Goal: Ask a question: Seek information or help from site administrators or community

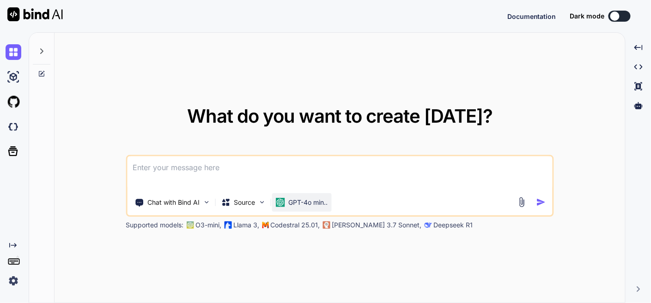
click at [303, 203] on p "GPT-4o min.." at bounding box center [307, 202] width 39 height 9
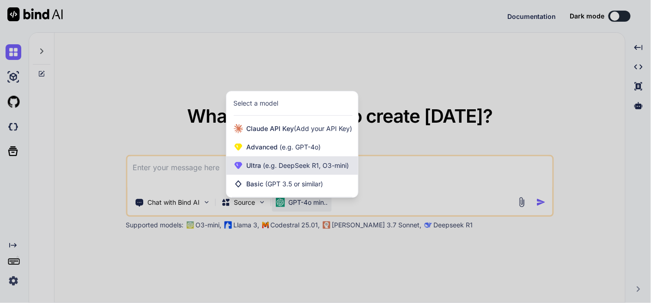
click at [296, 170] on span "(e.g. DeepSeek R1, O3-mini)" at bounding box center [305, 166] width 88 height 8
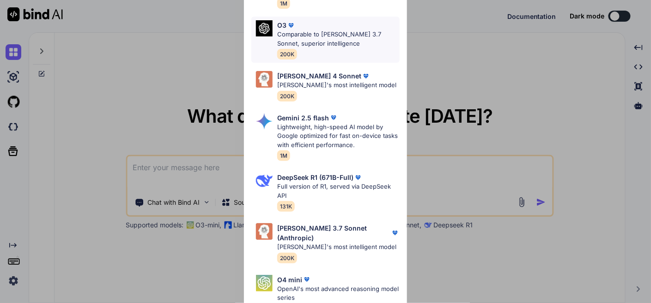
scroll to position [308, 0]
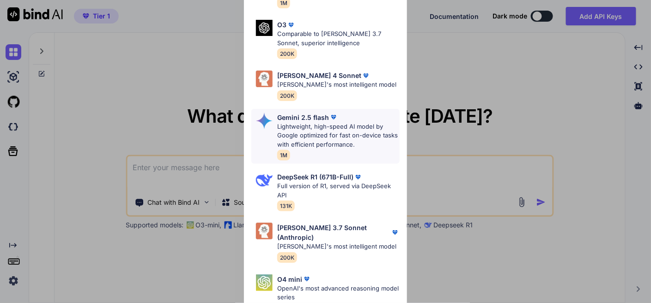
click at [322, 137] on p "Lightweight, high-speed AI model by Google optimized for fast on-device tasks w…" at bounding box center [338, 135] width 122 height 27
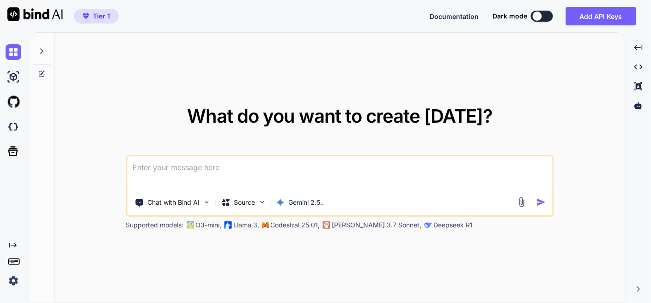
click at [42, 51] on icon at bounding box center [41, 51] width 3 height 6
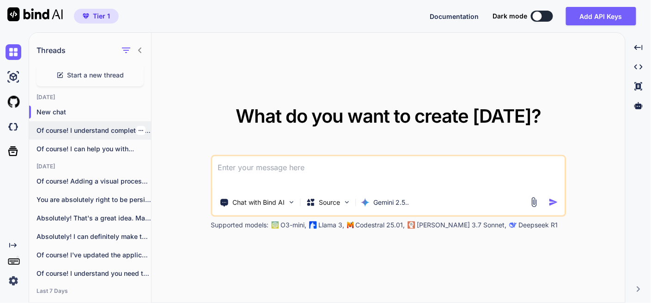
click at [88, 127] on p "Of course! I understand completely. The previous..." at bounding box center [93, 130] width 115 height 9
type textarea "x"
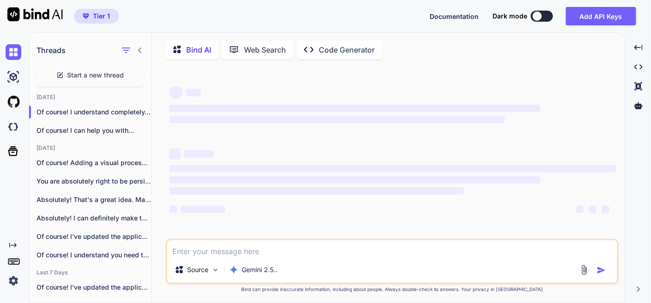
click at [275, 251] on textarea at bounding box center [392, 249] width 450 height 17
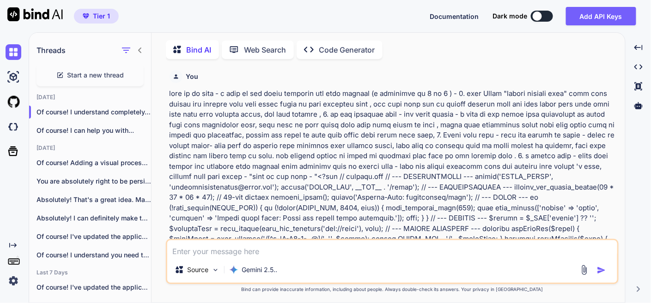
click at [202, 250] on textarea at bounding box center [392, 249] width 450 height 17
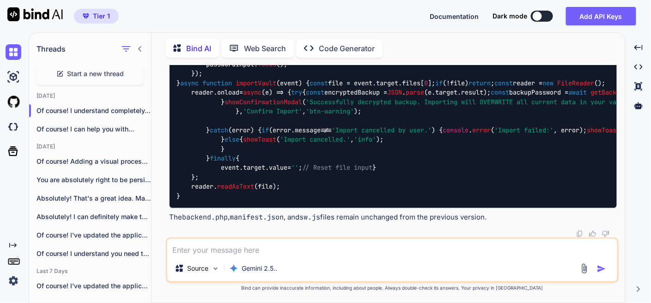
scroll to position [95263, 0]
click at [209, 249] on textarea at bounding box center [392, 247] width 450 height 17
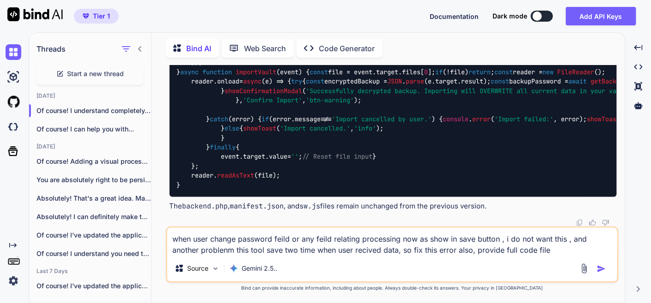
type textarea "when user change password feild or any feild relating processing now as show in…"
click at [600, 270] on img "button" at bounding box center [601, 269] width 9 height 9
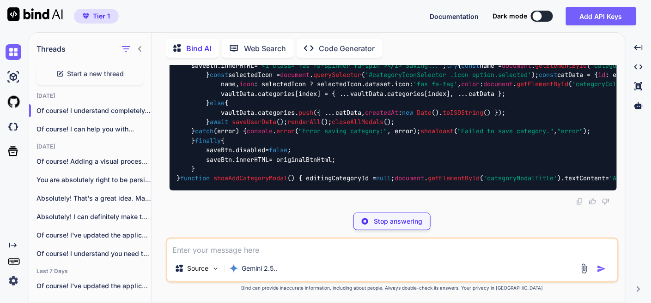
scroll to position [114885, 0]
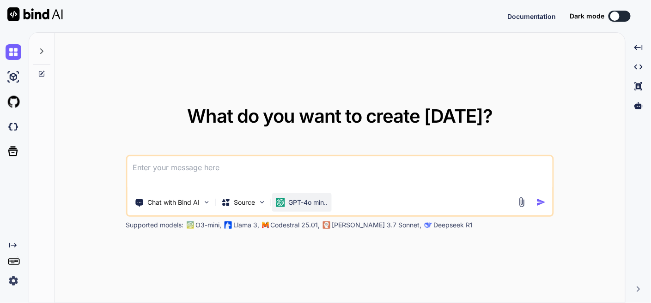
click at [290, 206] on p "GPT-4o min.." at bounding box center [307, 202] width 39 height 9
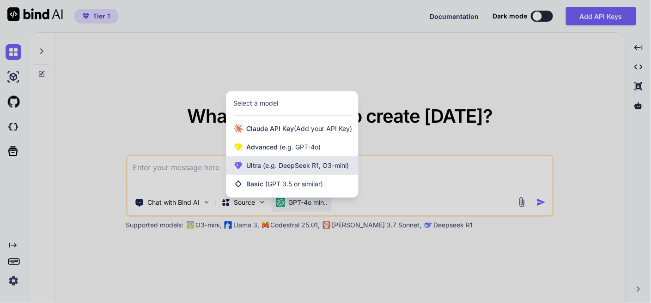
click at [310, 165] on span "(e.g. DeepSeek R1, O3-mini)" at bounding box center [305, 166] width 88 height 8
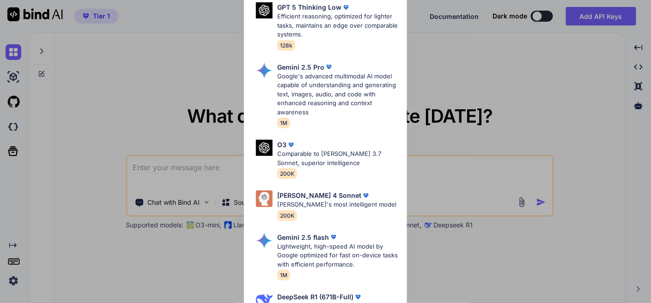
scroll to position [308, 0]
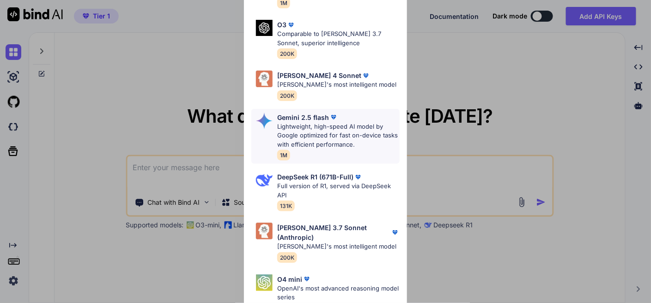
click at [316, 134] on p "Lightweight, high-speed AI model by Google optimized for fast on-device tasks w…" at bounding box center [338, 135] width 122 height 27
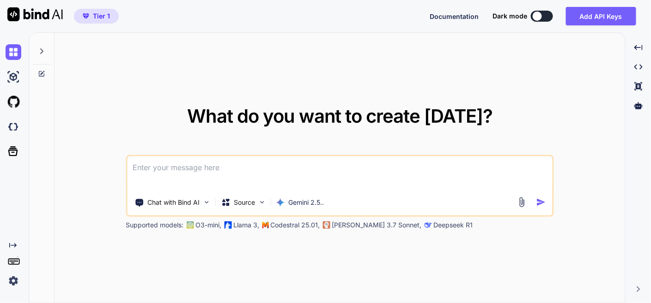
click at [47, 47] on div at bounding box center [42, 49] width 18 height 32
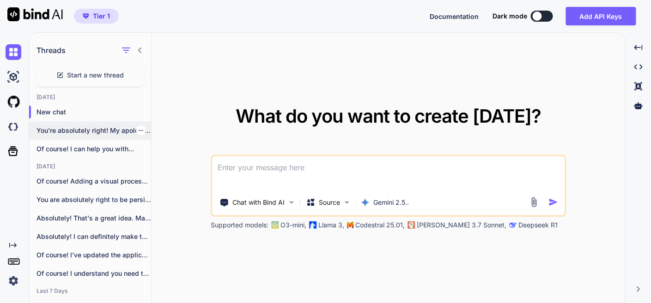
click at [83, 126] on p "You're absolutely right! My apologies for the..." at bounding box center [93, 130] width 115 height 9
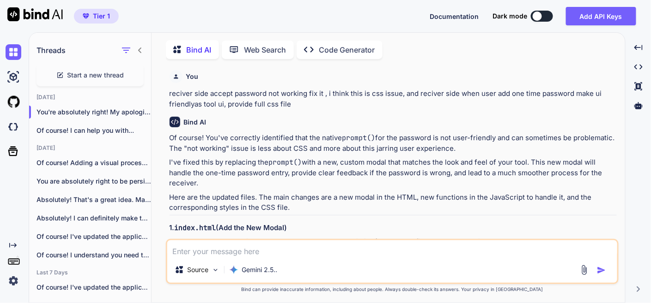
type textarea "x"
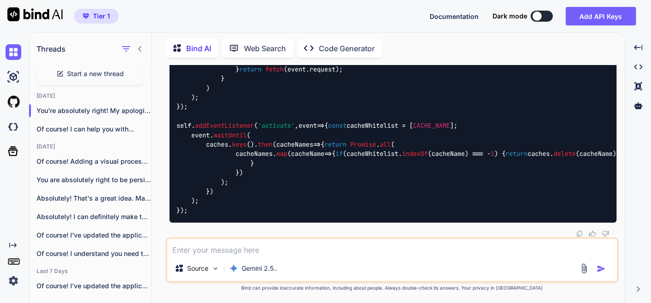
scroll to position [73732, 0]
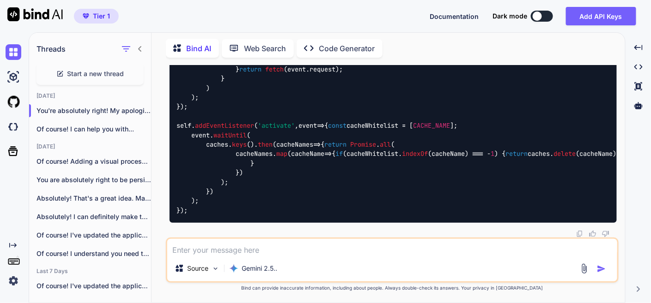
scroll to position [101804, 0]
click at [281, 248] on textarea at bounding box center [392, 247] width 450 height 17
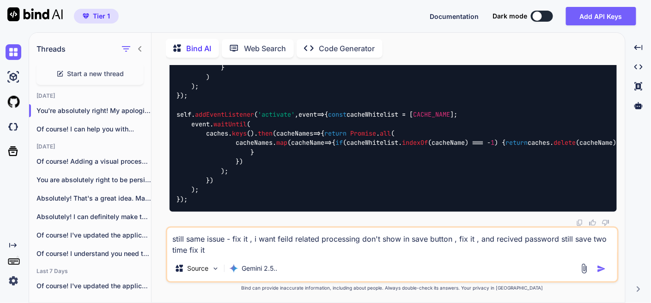
type textarea "still same issue - fix it , i want feild related processing don't show in save …"
click at [599, 270] on img "button" at bounding box center [601, 269] width 9 height 9
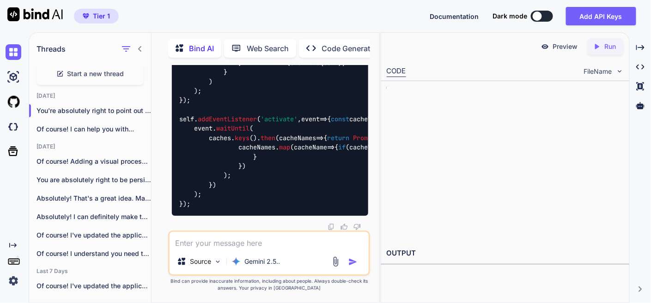
scroll to position [103696, 0]
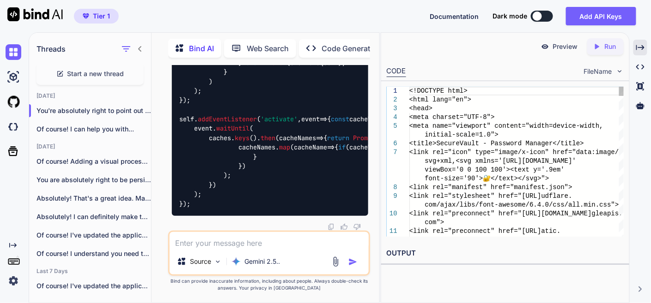
click at [643, 51] on icon "Created with Pixso." at bounding box center [640, 47] width 8 height 8
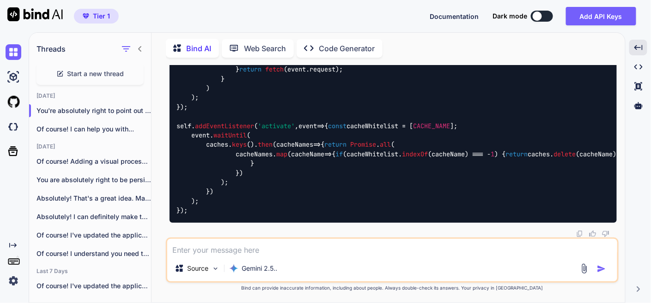
scroll to position [102620, 0]
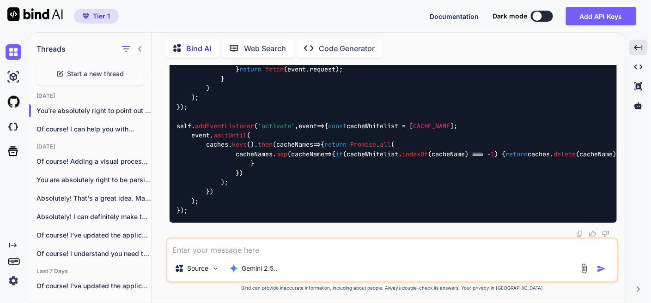
drag, startPoint x: 592, startPoint y: 104, endPoint x: 559, endPoint y: 124, distance: 37.7
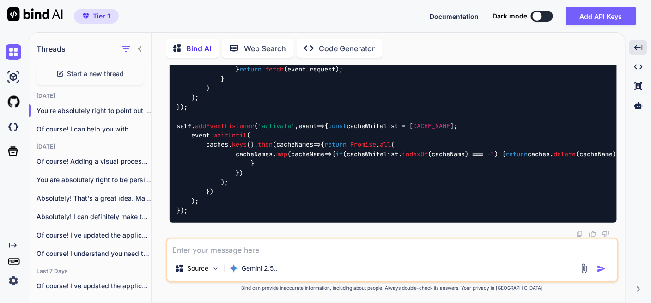
click at [294, 242] on textarea at bounding box center [392, 247] width 450 height 17
click at [278, 246] on textarea at bounding box center [392, 247] width 450 height 17
type textarea "s"
type textarea "now one problem is still save password two time after receving, fix it also"
drag, startPoint x: 593, startPoint y: 267, endPoint x: 612, endPoint y: 283, distance: 24.6
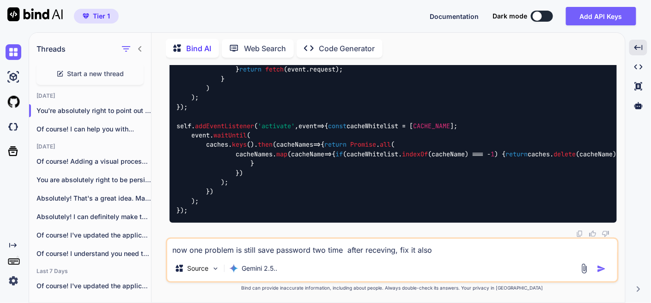
click at [594, 267] on div at bounding box center [594, 269] width 31 height 11
click at [598, 267] on img "button" at bounding box center [601, 269] width 9 height 9
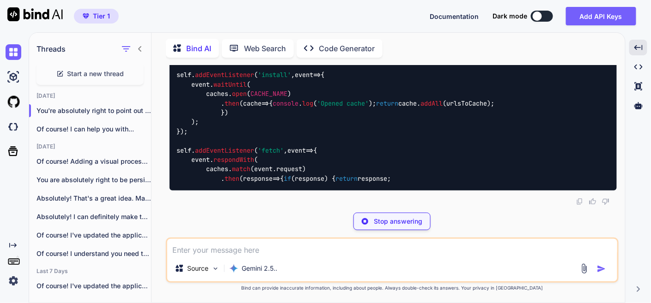
scroll to position [131652, 0]
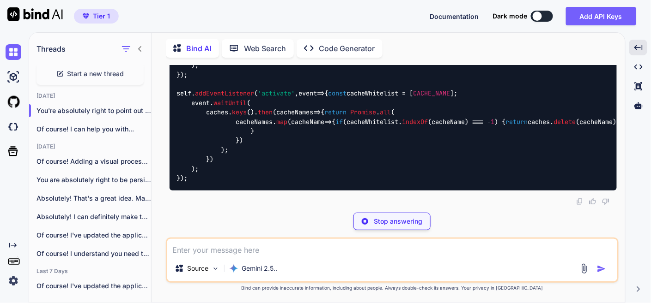
click at [639, 47] on icon "Created with Pixso." at bounding box center [638, 47] width 8 height 8
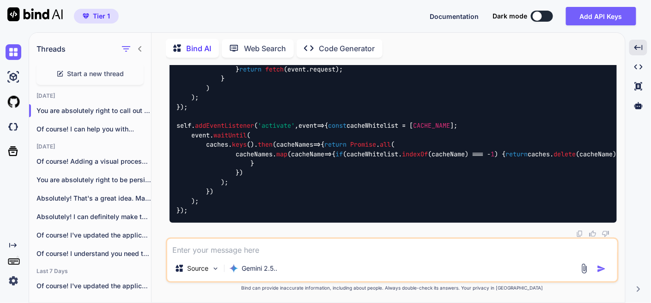
scroll to position [132157, 0]
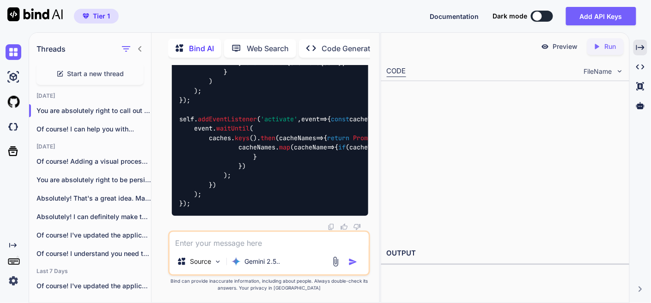
click at [641, 49] on icon "Created with Pixso." at bounding box center [640, 47] width 8 height 8
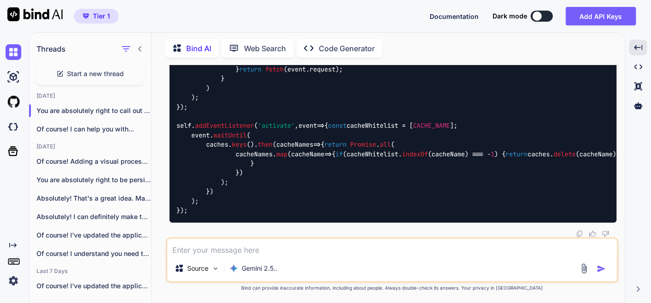
click at [283, 249] on textarea at bounding box center [392, 247] width 450 height 17
click at [234, 250] on textarea at bounding box center [392, 247] width 450 height 17
type textarea "still same issue"
click at [605, 269] on img "button" at bounding box center [601, 269] width 9 height 9
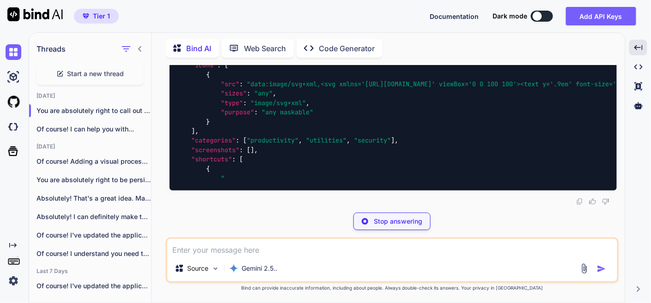
scroll to position [171938, 0]
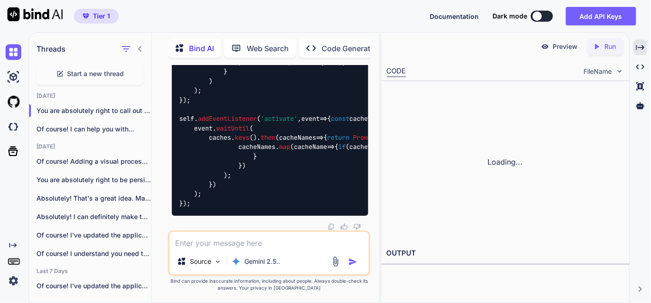
click at [644, 48] on icon at bounding box center [640, 47] width 8 height 5
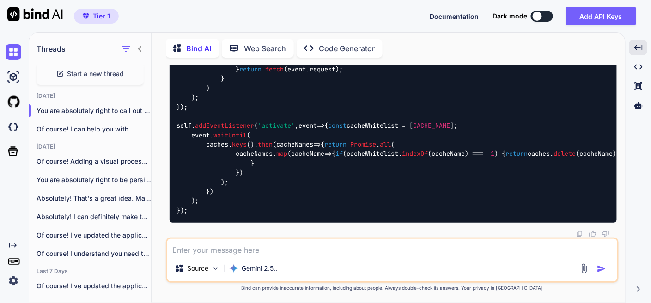
scroll to position [171989, 0]
click at [251, 248] on textarea at bounding box center [392, 247] width 450 height 17
click at [223, 252] on textarea at bounding box center [392, 247] width 450 height 17
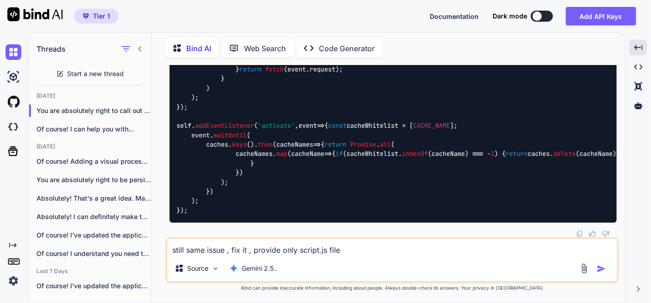
click at [297, 252] on textarea "still same issue , fix it , provide only script.js file" at bounding box center [392, 247] width 450 height 17
type textarea "still same issue , fix it , provide only full code file -script.js file"
click at [596, 266] on div at bounding box center [594, 269] width 31 height 11
click at [599, 267] on img "button" at bounding box center [601, 269] width 9 height 9
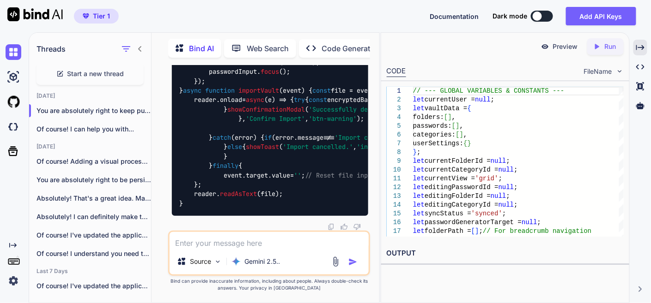
scroll to position [193178, 0]
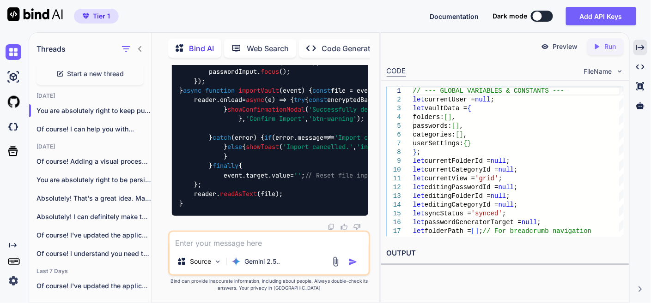
click at [9, 48] on img at bounding box center [14, 52] width 16 height 16
click at [18, 47] on img at bounding box center [14, 52] width 16 height 16
click at [10, 49] on img at bounding box center [14, 52] width 16 height 16
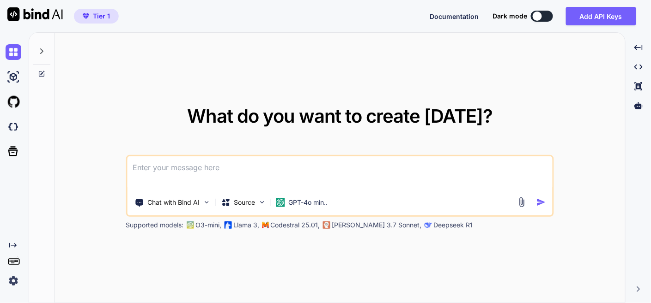
click at [308, 177] on textarea at bounding box center [339, 174] width 425 height 34
click at [303, 209] on div "GPT-4o min.." at bounding box center [302, 203] width 60 height 18
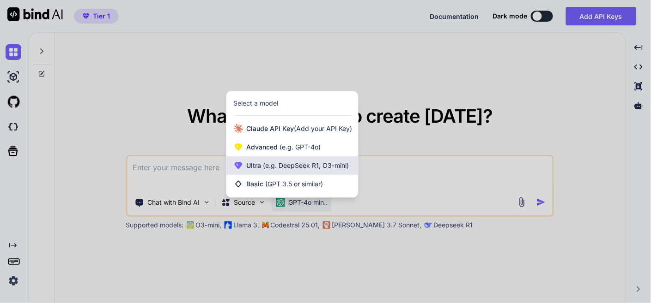
click at [315, 166] on span "(e.g. DeepSeek R1, O3-mini)" at bounding box center [305, 166] width 88 height 8
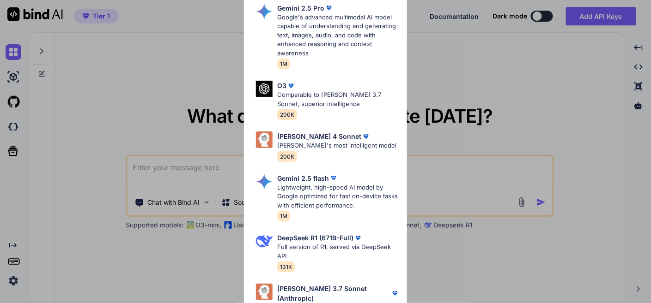
scroll to position [256, 0]
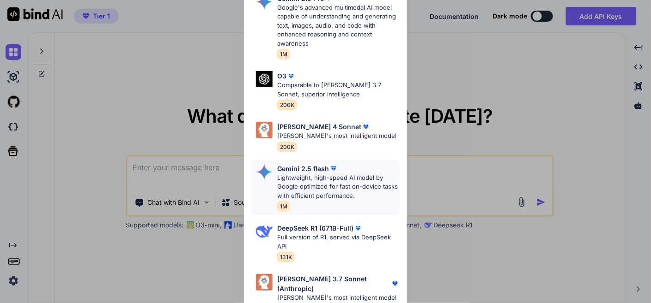
click at [324, 170] on p "Gemini 2.5 flash" at bounding box center [303, 169] width 52 height 10
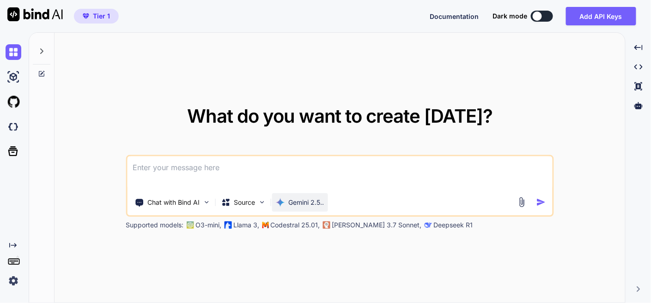
click at [314, 201] on p "Gemini 2.5.." at bounding box center [306, 202] width 36 height 9
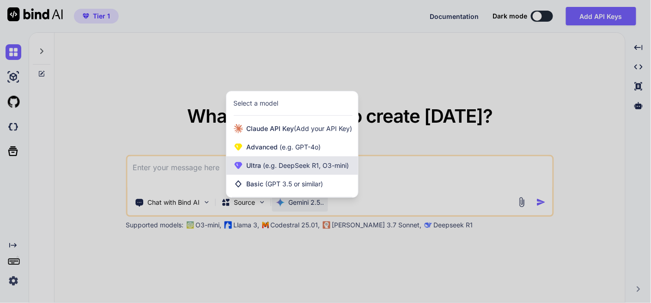
click at [314, 168] on span "(e.g. DeepSeek R1, O3-mini)" at bounding box center [305, 166] width 88 height 8
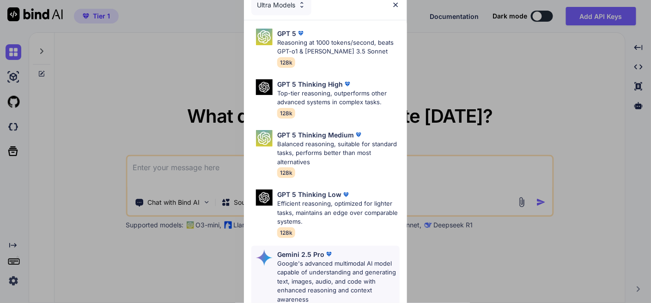
click at [332, 266] on p "Google's advanced multimodal AI model capable of understanding and generating t…" at bounding box center [338, 282] width 122 height 45
type textarea "x"
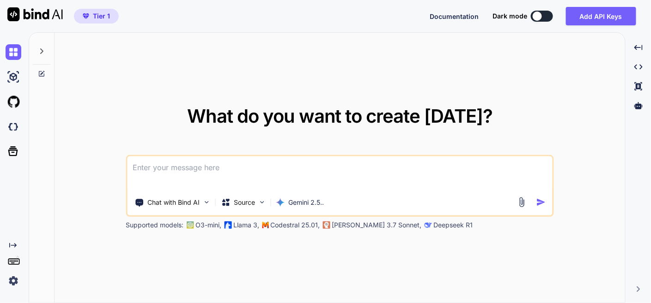
click at [256, 177] on textarea at bounding box center [339, 174] width 425 height 34
type textarea "t"
type textarea "x"
type textarea "th"
type textarea "x"
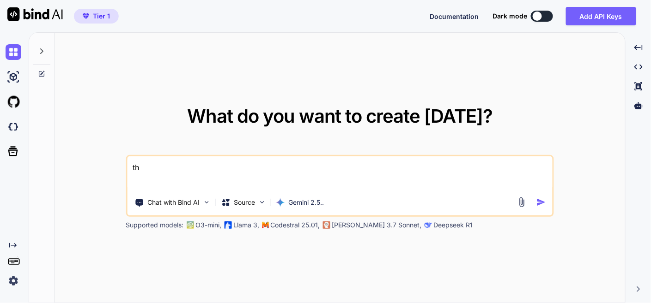
type textarea "thi"
type textarea "x"
type textarea "this"
type textarea "x"
type textarea "this"
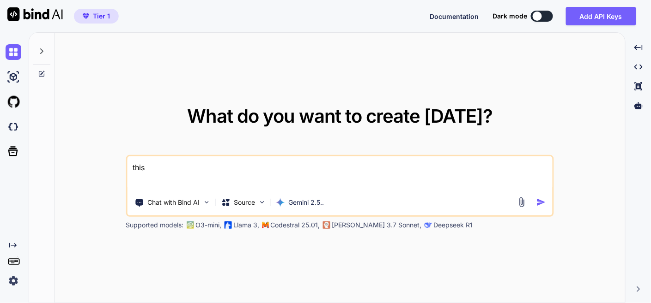
type textarea "x"
type textarea "this i"
type textarea "x"
type textarea "this is"
type textarea "x"
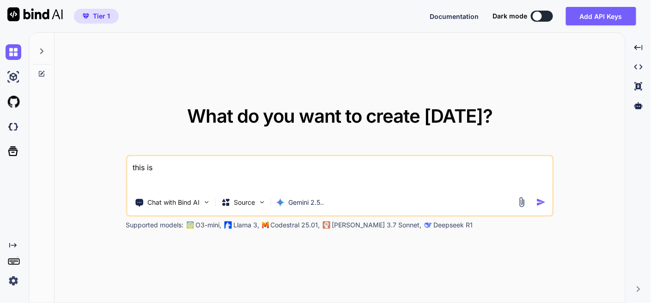
type textarea "this is"
type textarea "x"
type textarea "this is m"
type textarea "x"
type textarea "this is my"
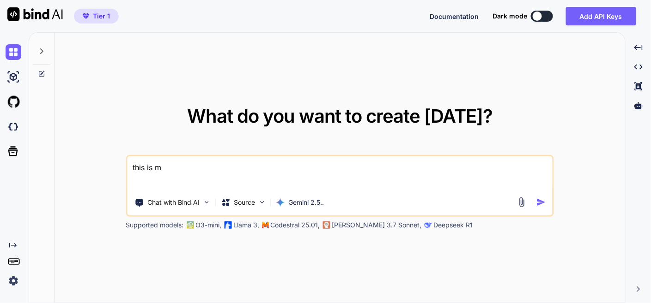
type textarea "x"
type textarea "this is my"
type textarea "x"
type textarea "this is my t"
type textarea "x"
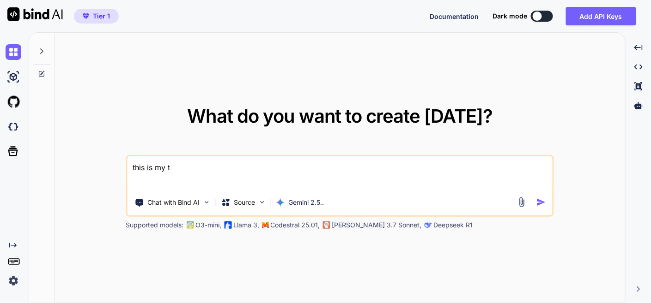
type textarea "this is my to"
type textarea "x"
type textarea "this is my too"
type textarea "x"
type textarea "this is my tool"
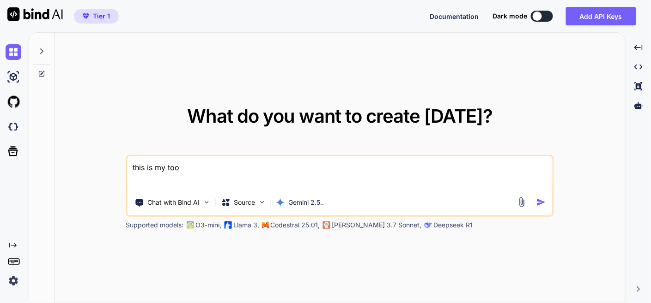
type textarea "x"
type textarea "this is my tool"
type textarea "x"
type textarea "this is my tool"
type textarea "x"
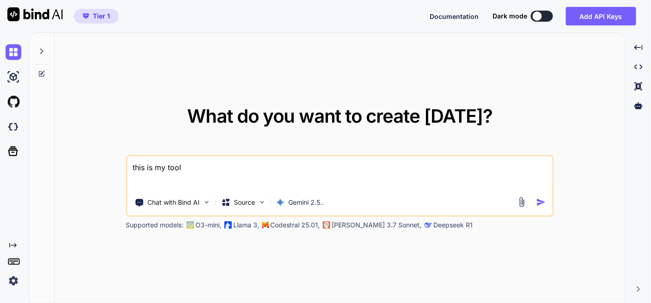
type textarea "this is my tool -"
type textarea "x"
type textarea "this is my tool -"
type textarea "x"
type textarea "this is my tool - i"
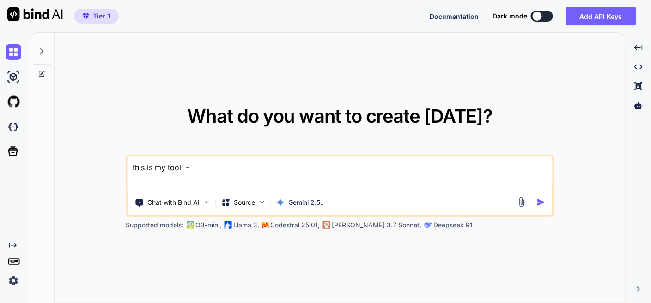
type textarea "x"
type textarea "this is my tool - i"
type textarea "x"
type textarea "this is my tool - i w"
type textarea "x"
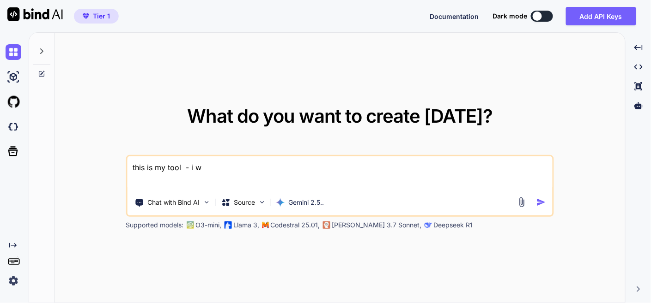
type textarea "this is my tool - i wa"
type textarea "x"
type textarea "this is my tool - i wan"
type textarea "x"
type textarea "this is my tool - i want"
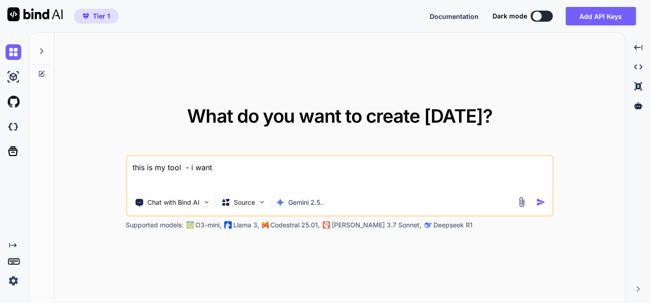
type textarea "x"
type textarea "this is my tool - i want"
type textarea "x"
type textarea "this is my tool - i want s"
type textarea "x"
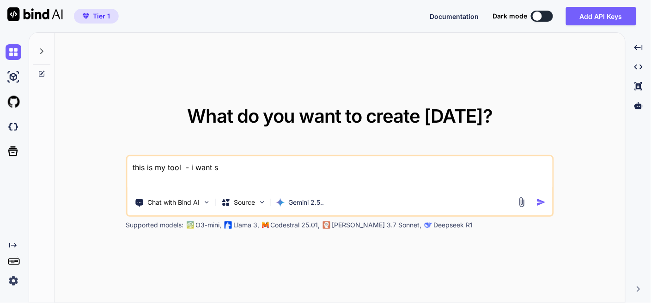
type textarea "this is my tool - i want so"
type textarea "x"
type textarea "this is my tool - i want som"
type textarea "x"
type textarea "this is my tool - i want so"
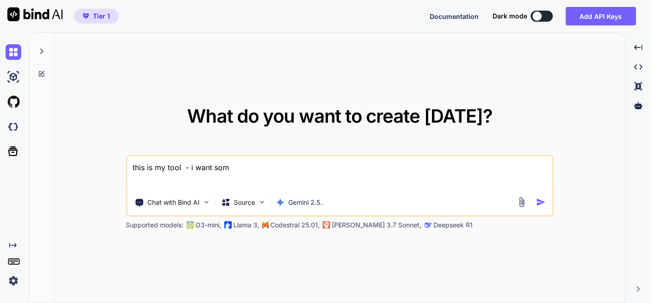
type textarea "x"
type textarea "this is my tool - i want s"
type textarea "x"
type textarea "this is my tool - i want"
type textarea "x"
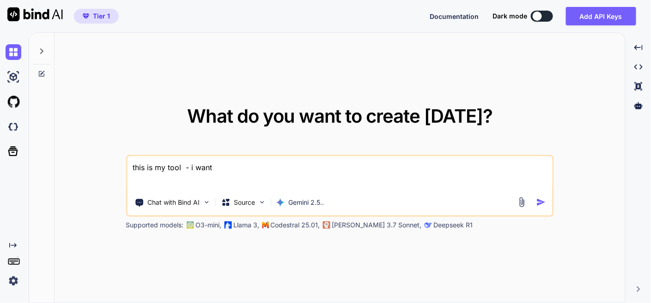
type textarea "this is my tool - i want s"
type textarea "x"
type textarea "this is my tool - i want so"
type textarea "x"
type textarea "this is my tool - i want som"
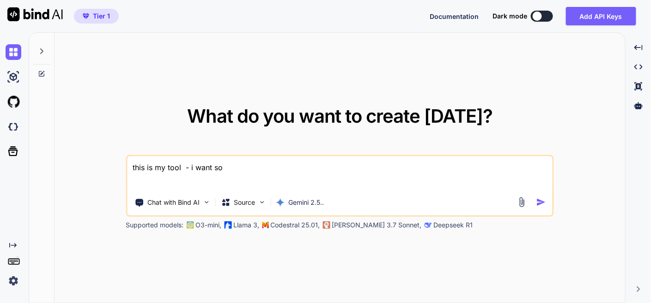
type textarea "x"
type textarea "this is my tool - i want some"
type textarea "x"
type textarea "this is my tool - i want some"
type textarea "x"
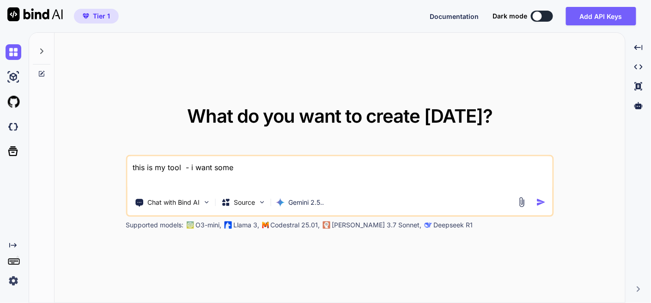
type textarea "this is my tool - i want some c"
type textarea "x"
type textarea "this is my tool - i want some ch"
type textarea "x"
type textarea "this is my tool - i want some cha"
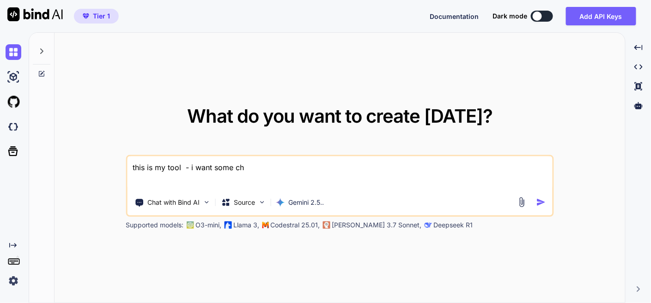
type textarea "x"
type textarea "this is my tool - i want some chan"
type textarea "x"
type textarea "this is my tool - i want some cha"
type textarea "x"
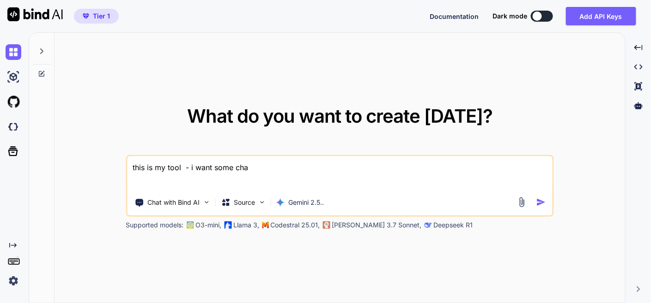
type textarea "this is my tool - i want some ch"
type textarea "x"
type textarea "this is my tool - i want some c"
type textarea "x"
type textarea "this is my tool - i want some"
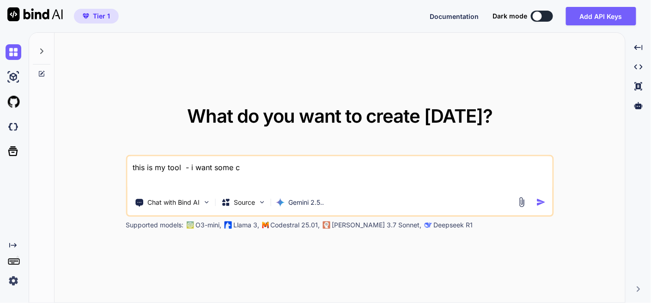
type textarea "x"
type textarea "this is my tool - i want some"
type textarea "x"
type textarea "this is my tool - i want som"
type textarea "x"
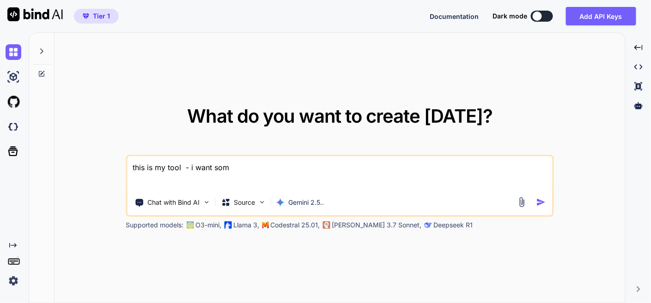
type textarea "this is my tool - i want so"
type textarea "x"
type textarea "this is my tool - i want s"
type textarea "x"
type textarea "this is my tool - i want"
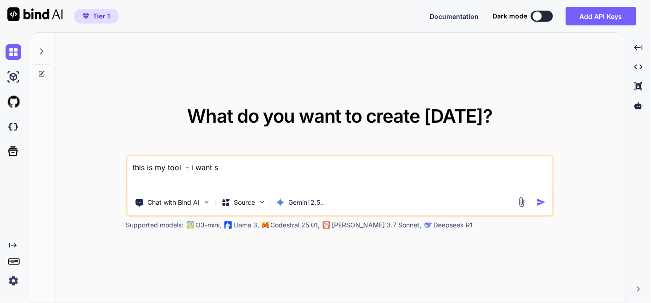
type textarea "x"
type textarea "this is my tool - i want s"
type textarea "x"
type textarea "this is my tool - i want so"
type textarea "x"
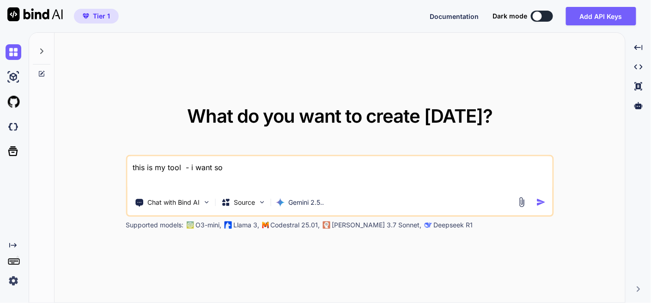
type textarea "this is my tool - i want som"
type textarea "x"
type textarea "this is my tool - i want some"
type textarea "x"
type textarea "this is my tool - i want some"
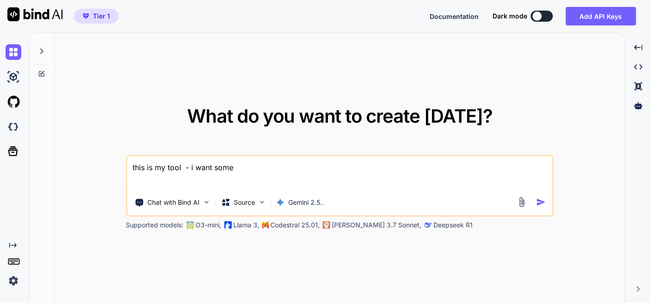
type textarea "x"
type textarea "this is my tool - i want some u"
type textarea "x"
type textarea "this is my tool - i want some up"
type textarea "x"
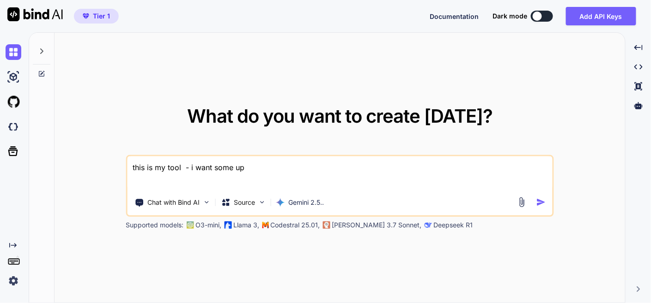
type textarea "this is my tool - i want some upd"
type textarea "x"
type textarea "this is my tool - i want some upda"
type textarea "x"
type textarea "this is my tool - i want some updat"
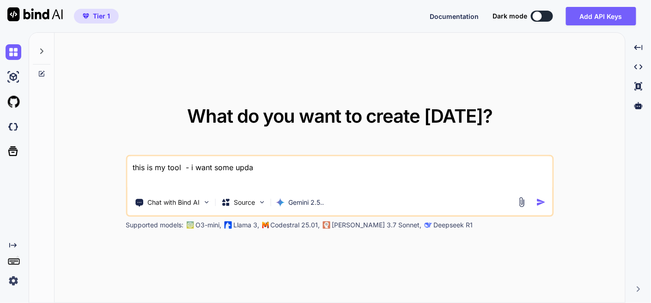
type textarea "x"
type textarea "this is my tool - i want some update"
type textarea "x"
type textarea "this is my tool - i want some updates"
type textarea "x"
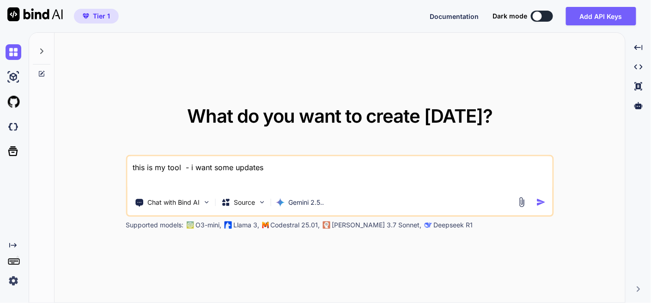
type textarea "this is my tool - i want some updates"
type textarea "x"
type textarea "this is my tool - i want some updates -"
type textarea "x"
type textarea "this is my tool - i want some updates -"
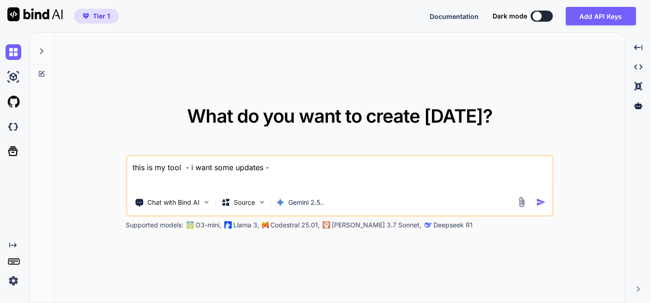
type textarea "x"
type textarea "this is my tool - i want some updates - f"
type textarea "x"
type textarea "this is my tool - i want some updates - fi"
type textarea "x"
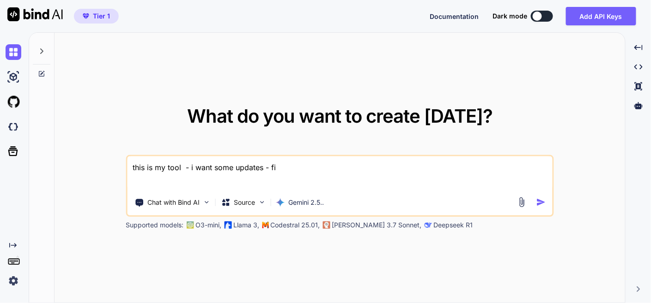
type textarea "this is my tool - i want some updates - fir"
type textarea "x"
type textarea "this is my tool - i want some updates - firs"
type textarea "x"
type textarea "this is my tool - i want some updates - first"
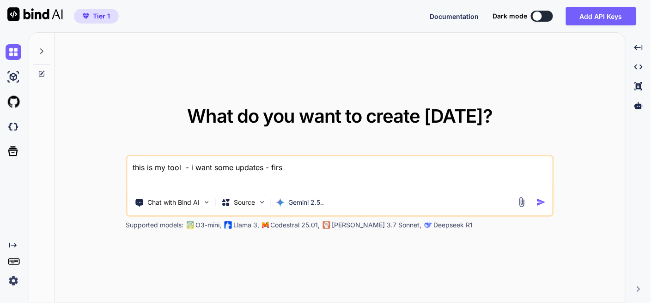
type textarea "x"
type textarea "this is my tool - i want some updates - first"
type textarea "x"
type textarea "this is my tool - i want some updates - first t"
type textarea "x"
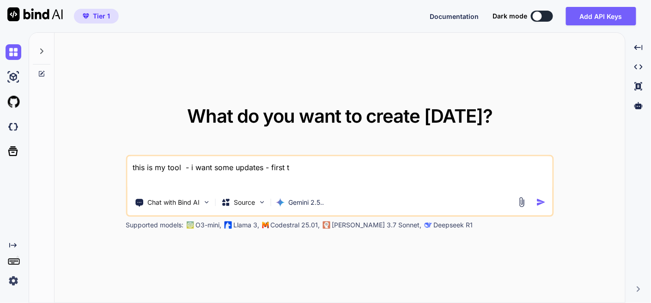
type textarea "this is my tool - i want some updates - first th"
type textarea "x"
type textarea "this is my tool - i want some updates - first thi"
type textarea "x"
type textarea "this is my tool - i want some updates - first thin"
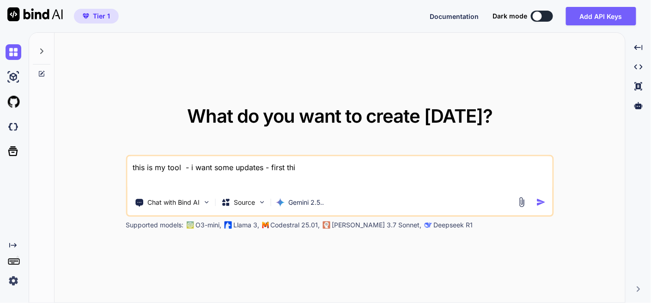
type textarea "x"
type textarea "this is my tool - i want some updates - first thing"
type textarea "x"
type textarea "this is my tool - i want some updates - first thing"
type textarea "x"
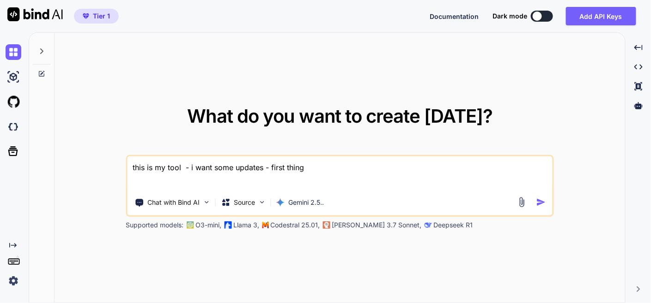
type textarea "this is my tool - i want some updates - first thing a"
type textarea "x"
type textarea "this is my tool - i want some updates - first thing"
type textarea "x"
type textarea "this is my tool - i want some updates - first thing i"
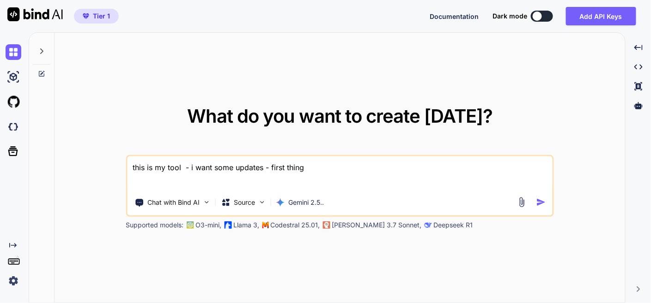
type textarea "x"
type textarea "this is my tool - i want some updates - first thing i"
type textarea "x"
type textarea "this is my tool - i want some updates - first thing i w"
type textarea "x"
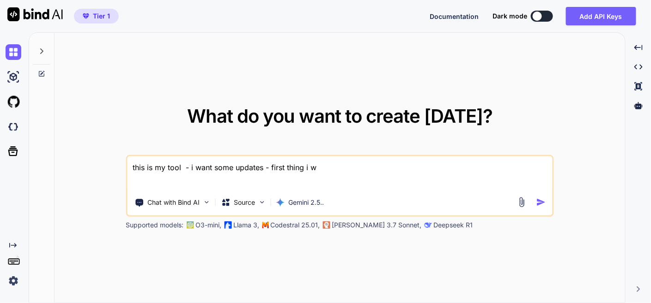
type textarea "this is my tool - i want some updates - first thing i wa"
type textarea "x"
type textarea "this is my tool - i want some updates - first thing i wan"
type textarea "x"
type textarea "this is my tool - i want some updates - first thing i want"
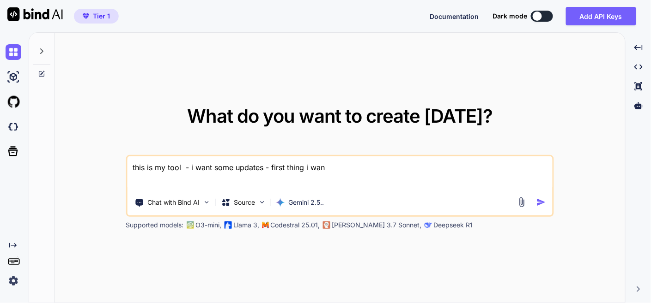
type textarea "x"
type textarea "this is my tool - i want some updates - first thing i want"
type textarea "x"
type textarea "this is my tool - i want some updates - first thing i want t"
type textarea "x"
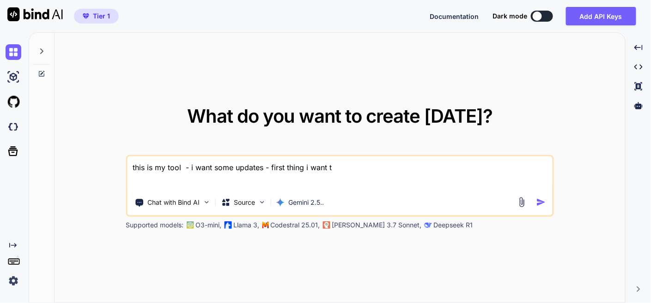
type textarea "this is my tool - i want some updates - first thing i want to"
type textarea "x"
type textarea "this is my tool - i want some updates - first thing i want to"
type textarea "x"
type textarea "this is my tool - i want some updates - first thing i want to i"
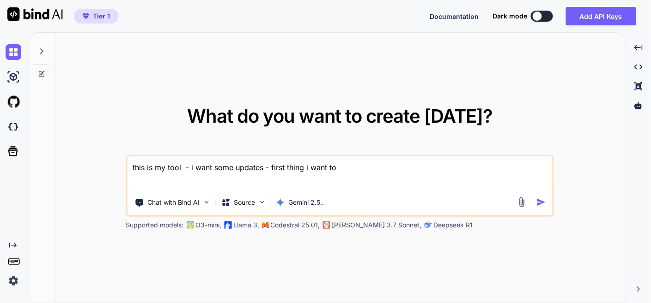
type textarea "x"
type textarea "this is my tool - i want some updates - first thing i want to im"
type textarea "x"
type textarea "this is my tool - i want some updates - first thing i want to imp"
type textarea "x"
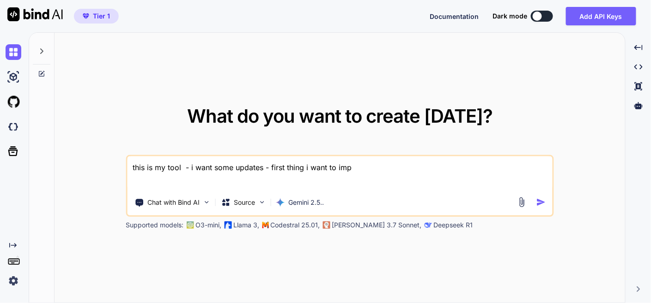
type textarea "this is my tool - i want some updates - first thing i want to impr"
type textarea "x"
type textarea "this is my tool - i want some updates - first thing i want to impro"
type textarea "x"
type textarea "this is my tool - i want some updates - first thing i want to improv"
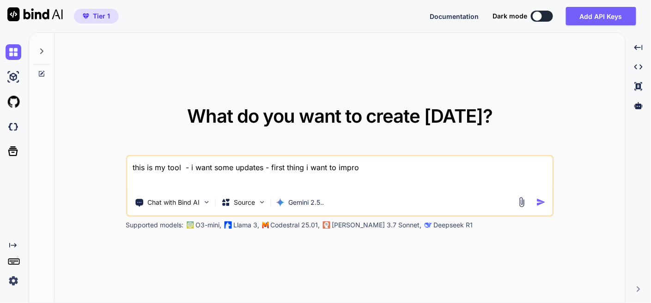
type textarea "x"
type textarea "this is my tool - i want some updates - first thing i want to improve"
type textarea "x"
type textarea "this is my tool - i want some updates - first thing i want to improve"
type textarea "x"
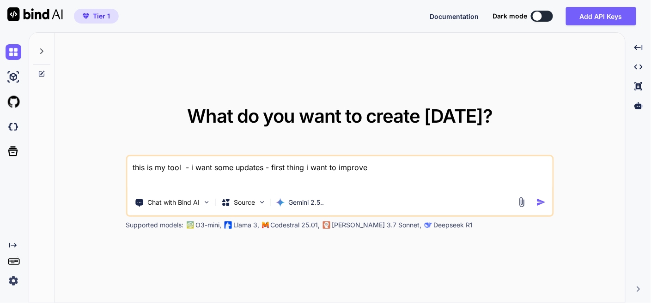
type textarea "this is my tool - i want some updates - first thing i want to improve"
type textarea "x"
type textarea "this is my tool - i want some updates - first thing i want to improv"
type textarea "x"
type textarea "this is my tool - i want some updates - first thing i want to impro"
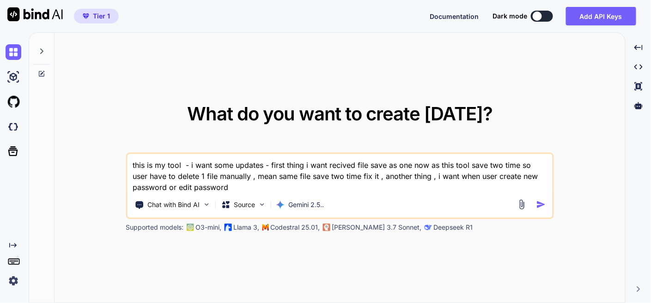
drag, startPoint x: 480, startPoint y: 176, endPoint x: 493, endPoint y: 207, distance: 34.1
click at [493, 207] on div "this is my tool - i want some updates - first thing i want recived file save as…" at bounding box center [340, 186] width 428 height 67
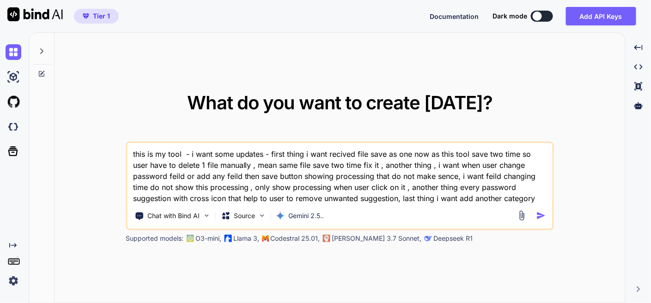
click at [446, 200] on textarea "this is my tool - i want some updates - first thing i want recived file save as…" at bounding box center [339, 173] width 425 height 61
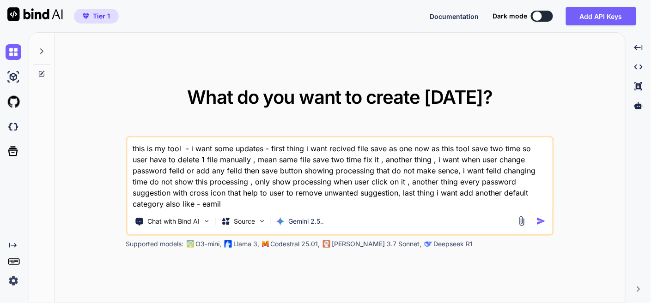
click at [165, 203] on textarea "this is my tool - i want some updates - first thing i want recived file save as…" at bounding box center [339, 174] width 425 height 72
paste textarea "SecureVault"
click at [183, 148] on textarea "this is my tool - i want some updates - first thing i want recived file save as…" at bounding box center [339, 174] width 425 height 72
click at [189, 151] on textarea "this is my tool - i want some updates - first thing i want recived file save as…" at bounding box center [339, 174] width 425 height 72
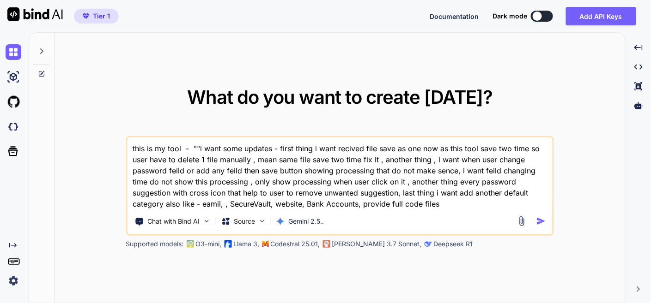
click at [212, 175] on textarea "this is my tool - ""i want some updates - first thing i want recived file save …" at bounding box center [339, 174] width 425 height 72
click at [194, 147] on textarea "this is my tool - ""i want some updates - first thing i want recived file save …" at bounding box center [339, 174] width 425 height 72
paste textarea "here is php code - "<?php // backend.php // --- CONFIGURATION --- define('ADMIN…"
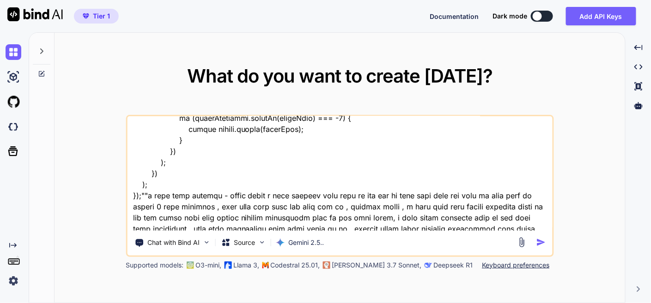
scroll to position [36323, 0]
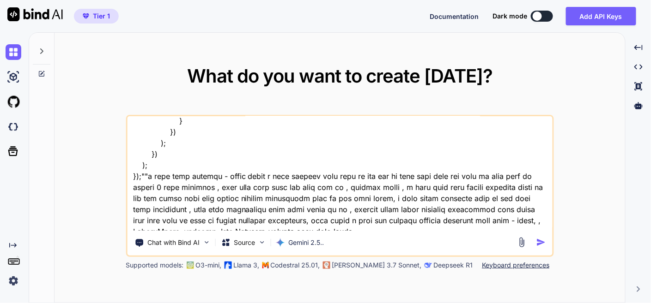
click at [541, 243] on img "button" at bounding box center [541, 243] width 10 height 10
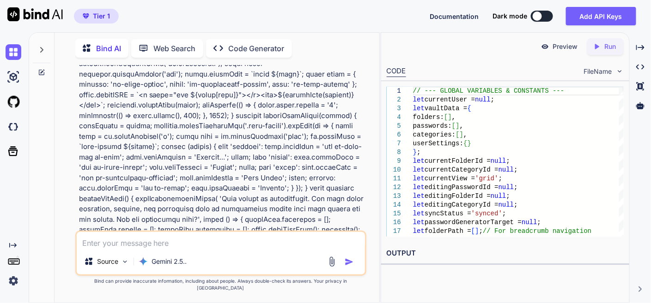
scroll to position [11034, 0]
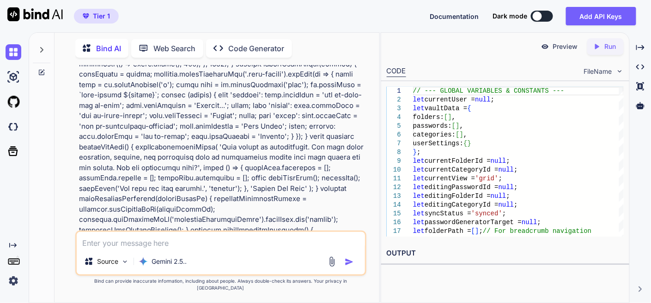
click at [642, 42] on div "Created with Pixso." at bounding box center [640, 48] width 14 height 16
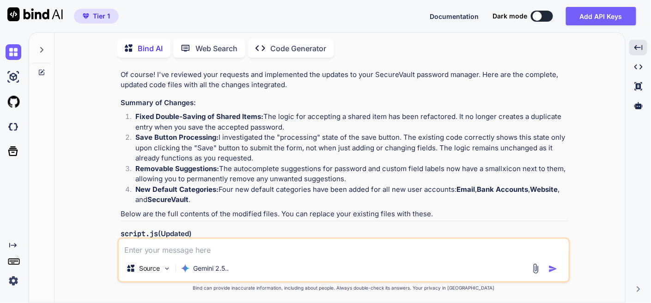
scroll to position [11137, 0]
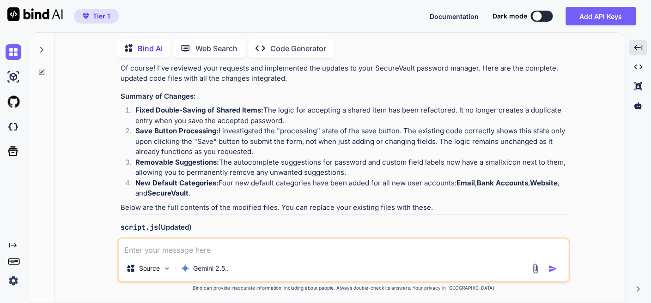
click at [545, 264] on img at bounding box center [544, 267] width 7 height 7
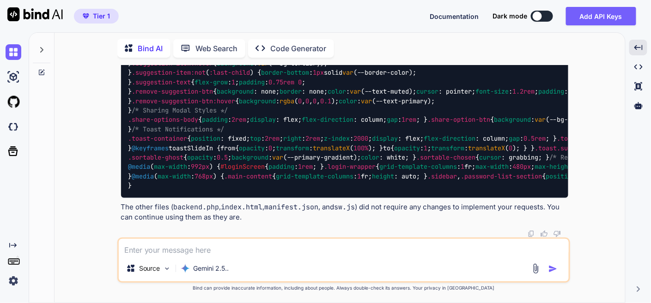
scroll to position [25353, 0]
